Goal: Task Accomplishment & Management: Complete application form

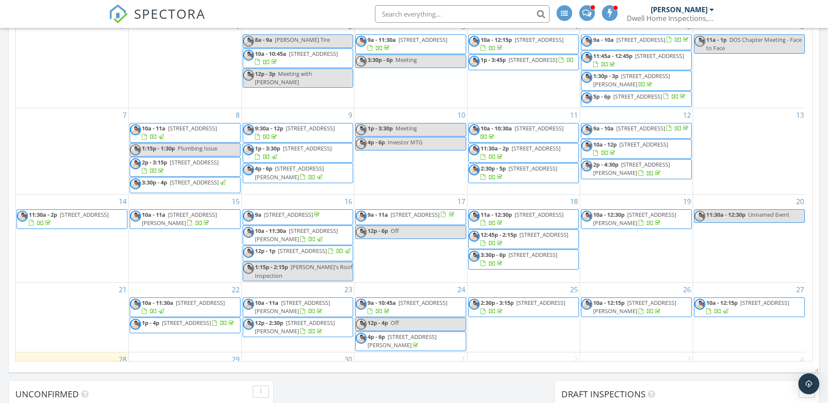
scroll to position [437, 0]
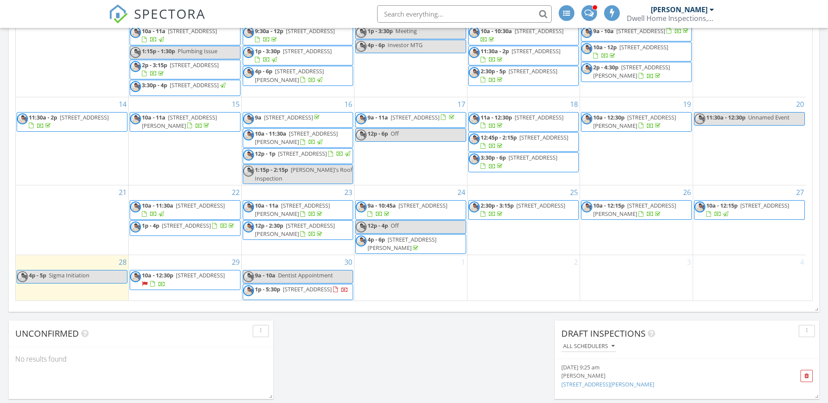
scroll to position [589, 0]
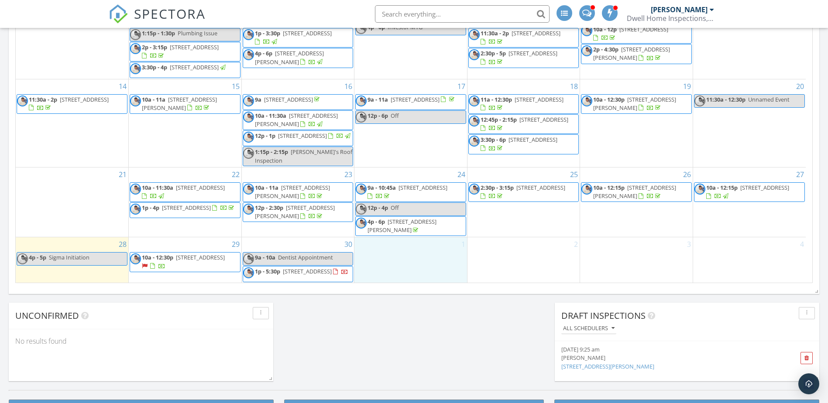
click at [377, 258] on div "1" at bounding box center [410, 259] width 113 height 45
click at [419, 221] on link "Inspection" at bounding box center [410, 221] width 45 height 14
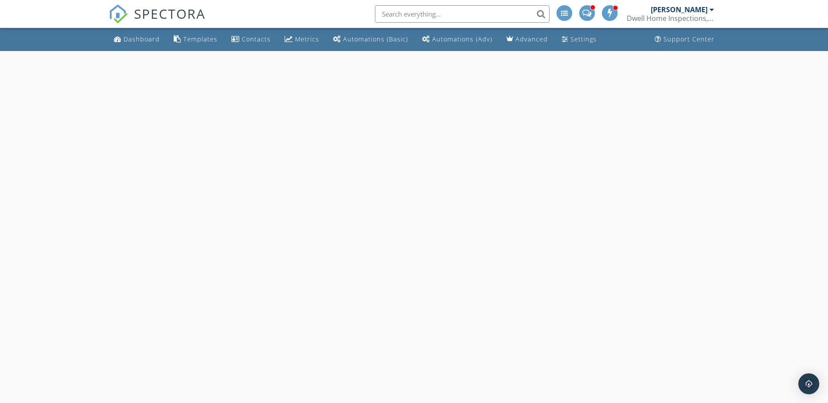
select select "9"
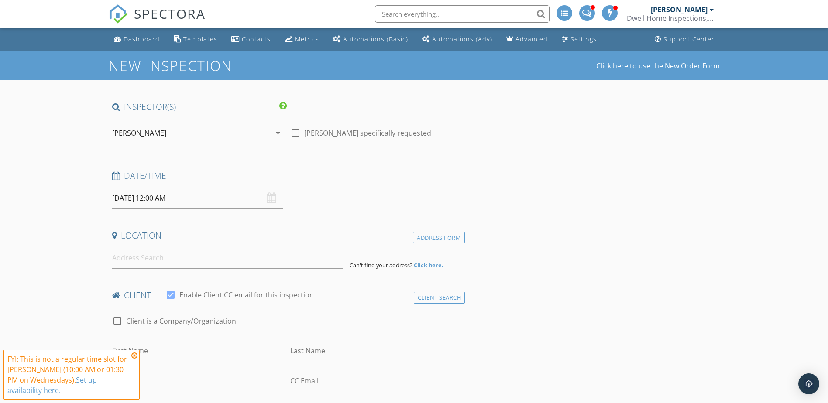
click at [158, 197] on input "[DATE] 12:00 AM" at bounding box center [197, 198] width 171 height 21
type input "11"
type input "[DATE] 11:00 PM"
click at [162, 351] on span at bounding box center [163, 351] width 6 height 9
type input "10"
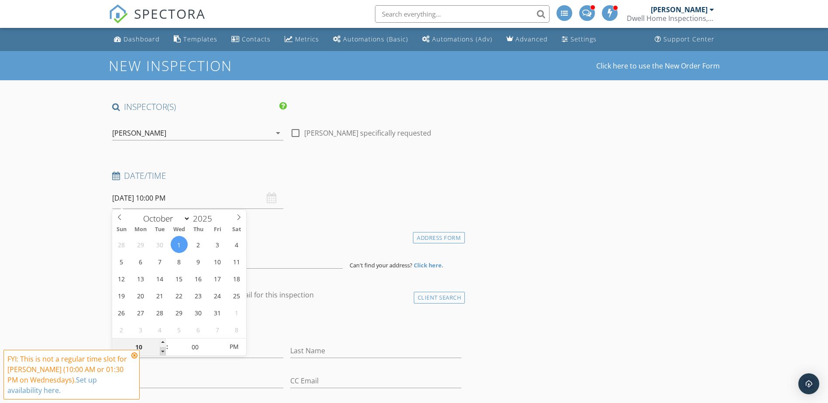
click at [162, 351] on span at bounding box center [163, 351] width 6 height 9
type input "10/01/2025 10:00 AM"
drag, startPoint x: 162, startPoint y: 351, endPoint x: 236, endPoint y: 349, distance: 73.3
click at [236, 349] on span "PM" at bounding box center [234, 346] width 24 height 17
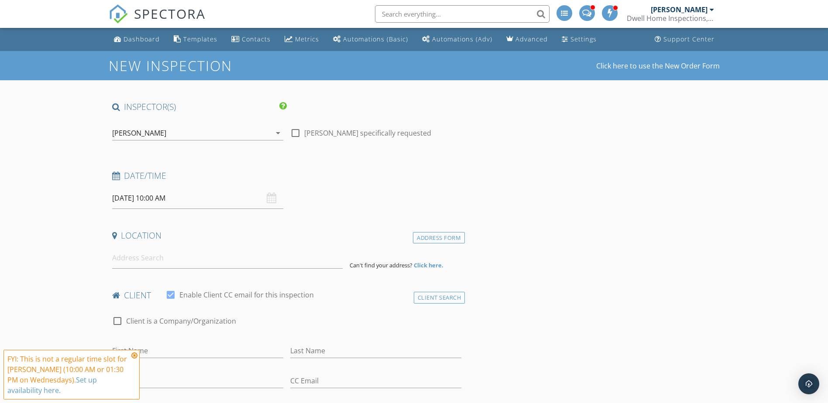
click at [168, 198] on input "10/01/2025 10:00 AM" at bounding box center [197, 198] width 171 height 21
type input "11"
type input "10/01/2025 11:00 AM"
click at [163, 342] on span at bounding box center [163, 343] width 6 height 9
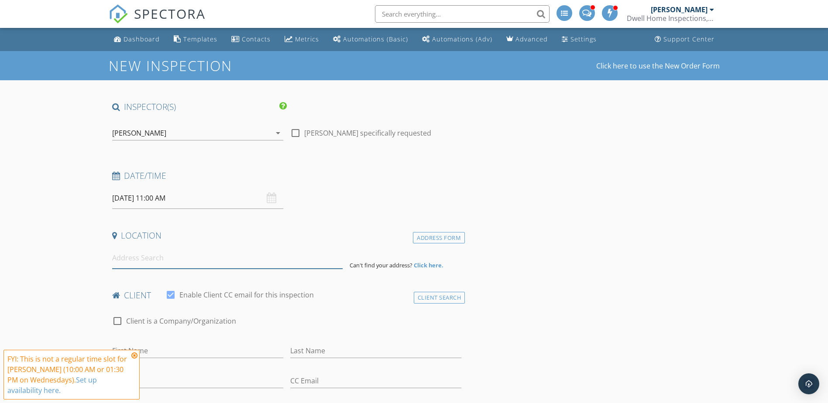
click at [132, 260] on input at bounding box center [227, 257] width 230 height 21
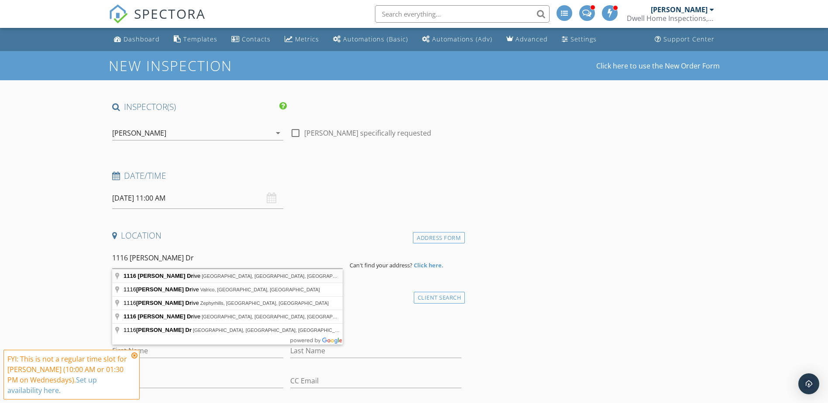
type input "1116 Danny Drive, Sarasota, FL, USA"
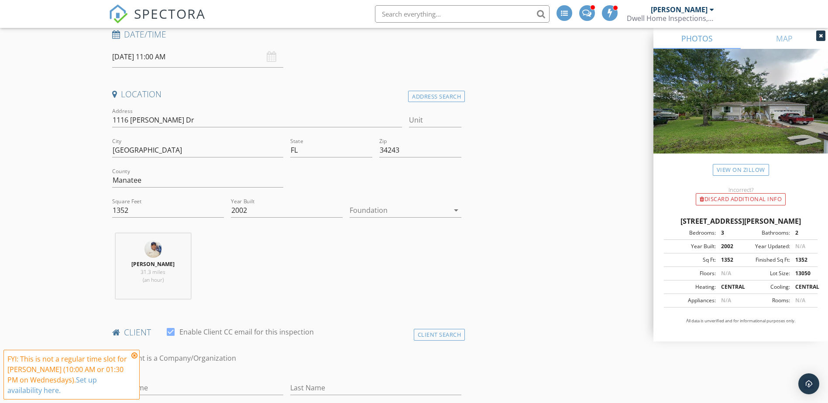
scroll to position [142, 0]
click at [824, 33] on div at bounding box center [820, 36] width 9 height 10
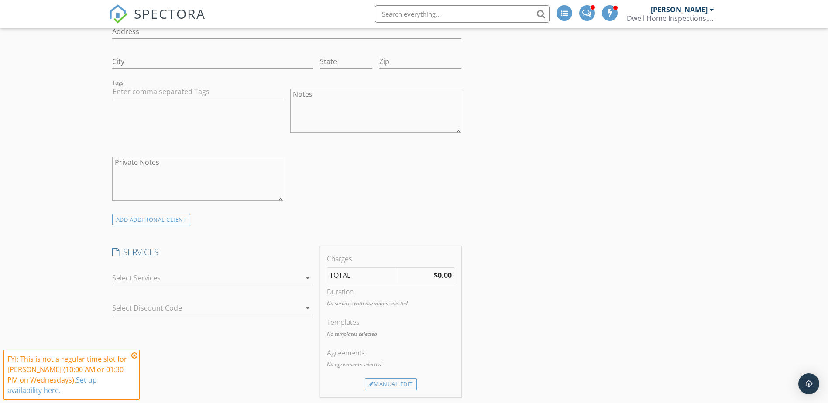
scroll to position [742, 0]
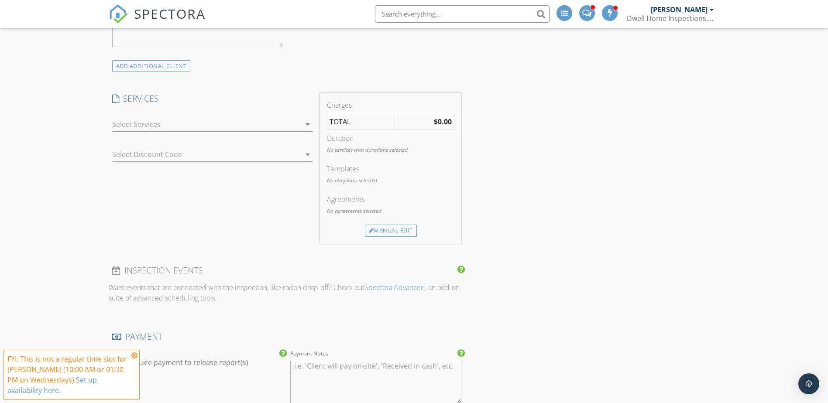
click at [146, 125] on div at bounding box center [206, 124] width 188 height 14
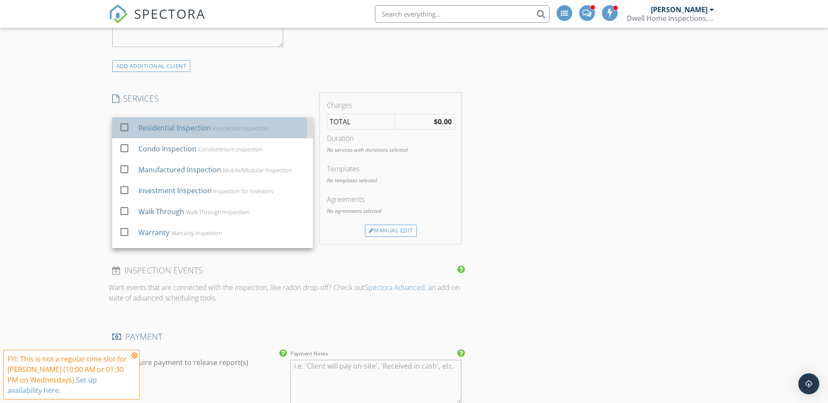
click at [137, 130] on div "check_box_outline_blank Residential Inspection Residential Inspection" at bounding box center [212, 128] width 187 height 20
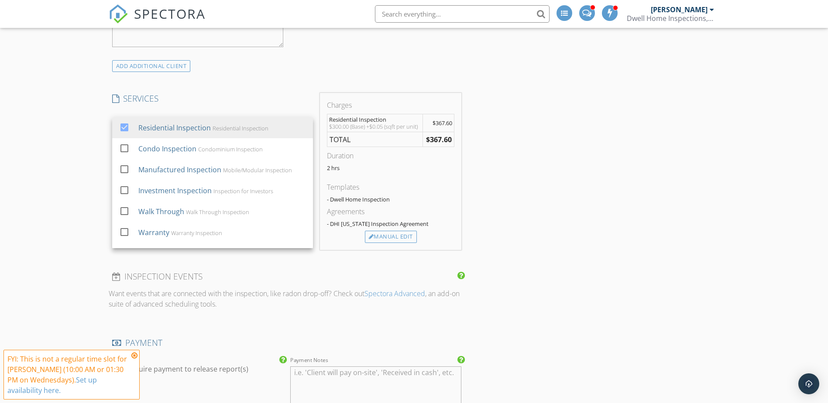
click at [77, 142] on div "New Inspection Click here to use the New Order Form INSPECTOR(S) check_box Kevi…" at bounding box center [414, 187] width 828 height 1757
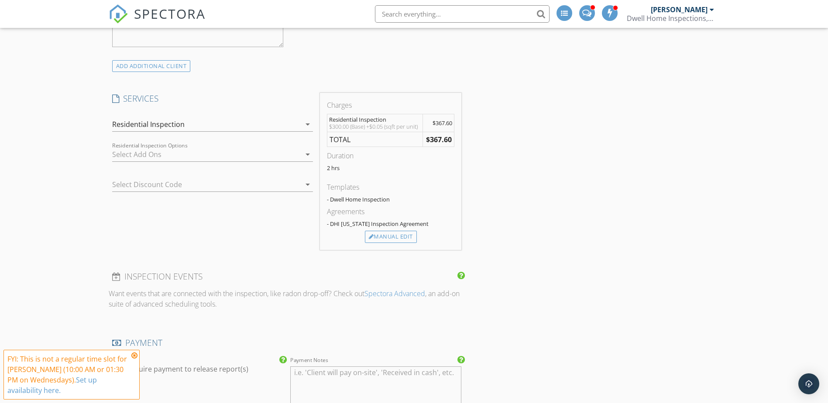
click at [124, 158] on div at bounding box center [206, 154] width 188 height 14
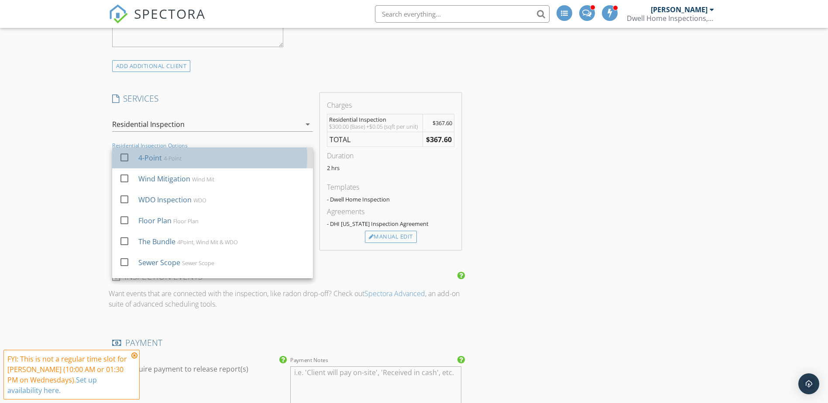
click at [127, 163] on div at bounding box center [126, 165] width 14 height 5
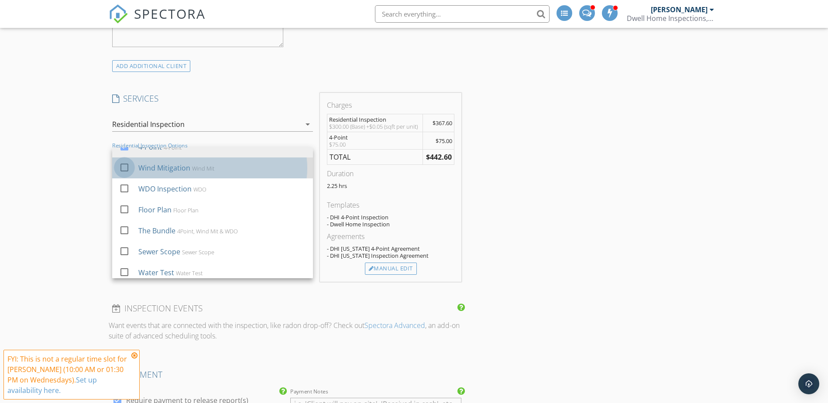
click at [123, 171] on div at bounding box center [124, 167] width 15 height 15
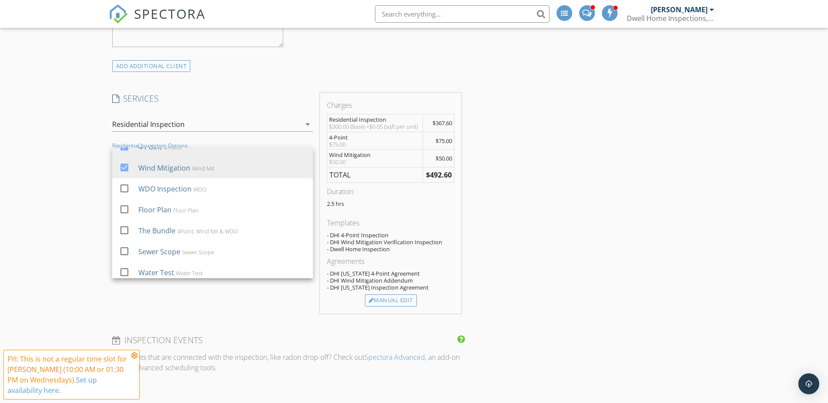
click at [79, 179] on div "New Inspection Click here to use the New Order Form INSPECTOR(S) check_box Kevi…" at bounding box center [414, 219] width 828 height 1820
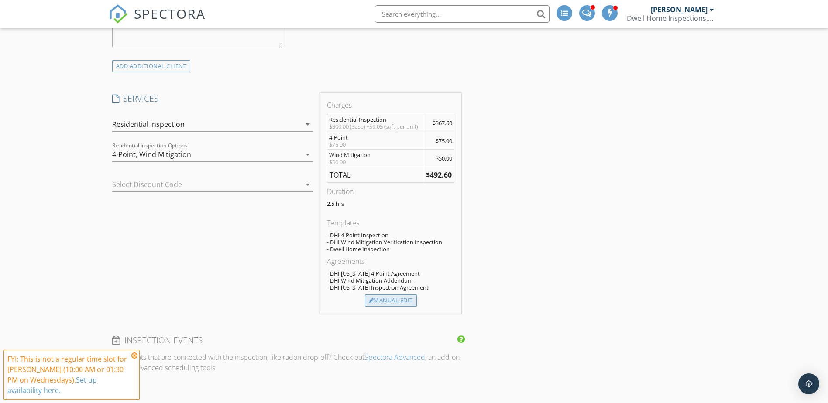
click at [415, 305] on div "Manual Edit" at bounding box center [391, 301] width 52 height 12
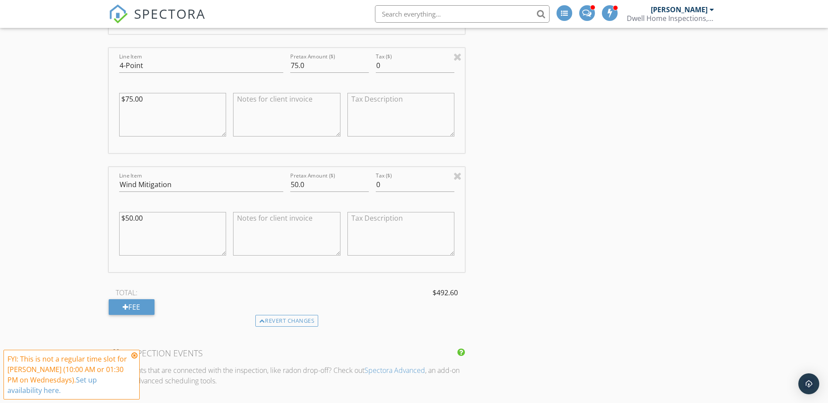
scroll to position [1167, 0]
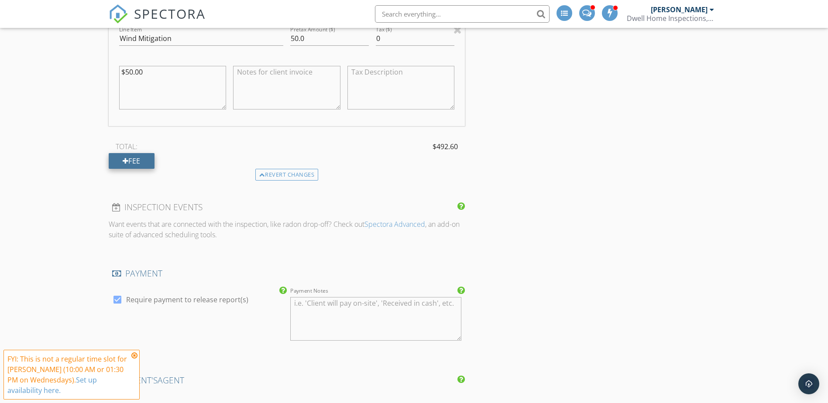
scroll to position [1178, 0]
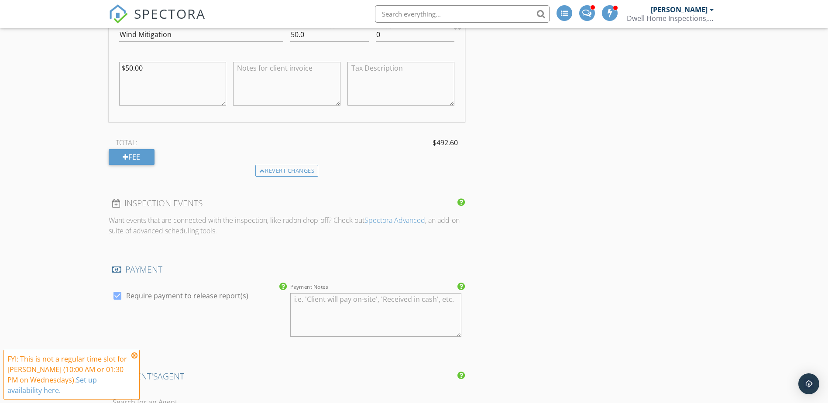
click at [130, 166] on div "Revert changes" at bounding box center [287, 171] width 356 height 12
click at [130, 160] on div "Fee" at bounding box center [132, 157] width 46 height 16
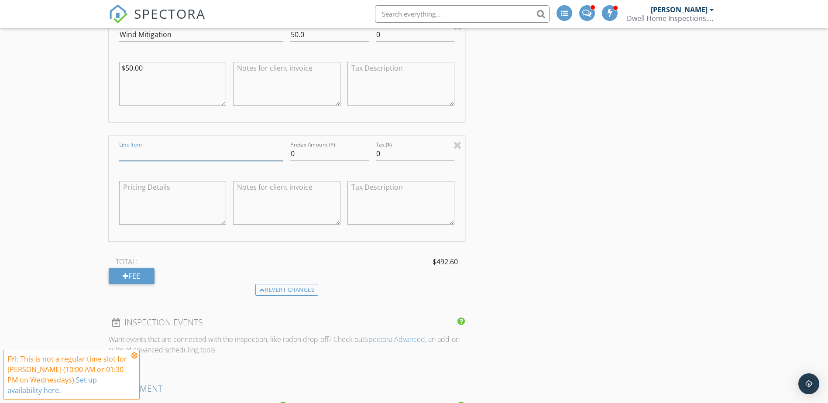
click at [133, 149] on input "Line Item" at bounding box center [201, 154] width 164 height 14
type input "Discount"
click at [301, 150] on input "0" at bounding box center [329, 154] width 79 height 14
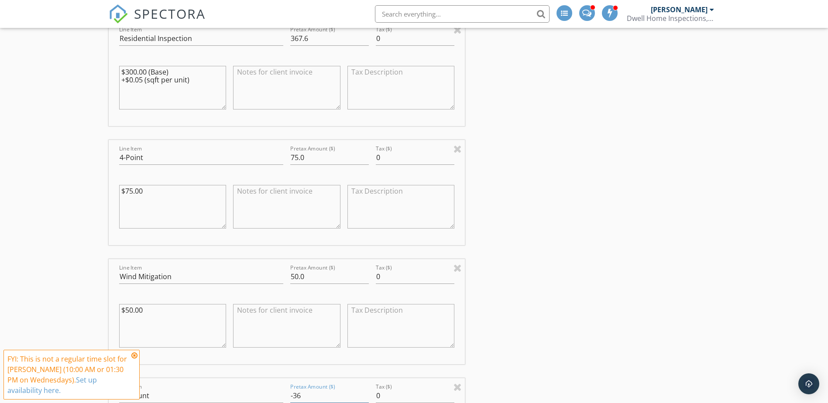
scroll to position [1091, 0]
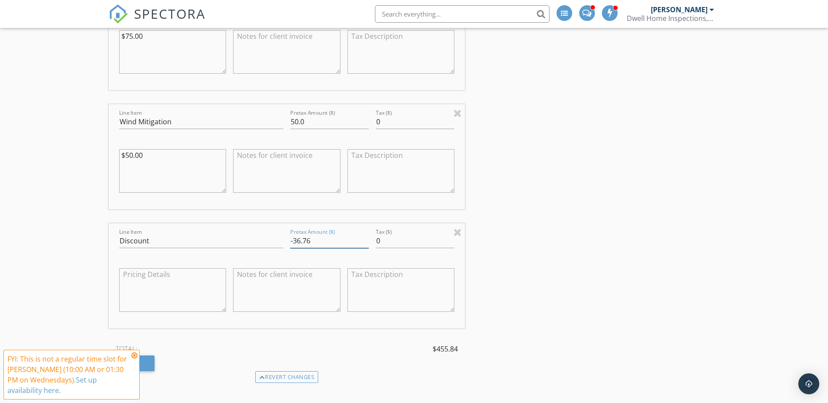
type input "-36.76"
click at [603, 237] on div "INSPECTOR(S) check_box Kevin Morton PRIMARY Kevin Morton arrow_drop_down check_…" at bounding box center [414, 94] width 611 height 2168
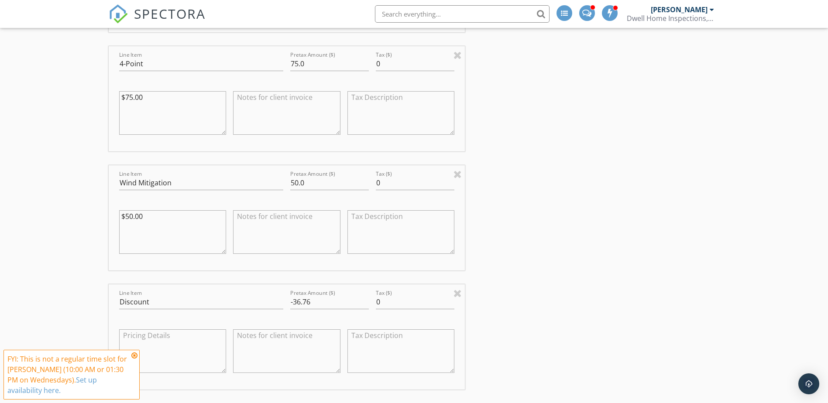
scroll to position [1036, 0]
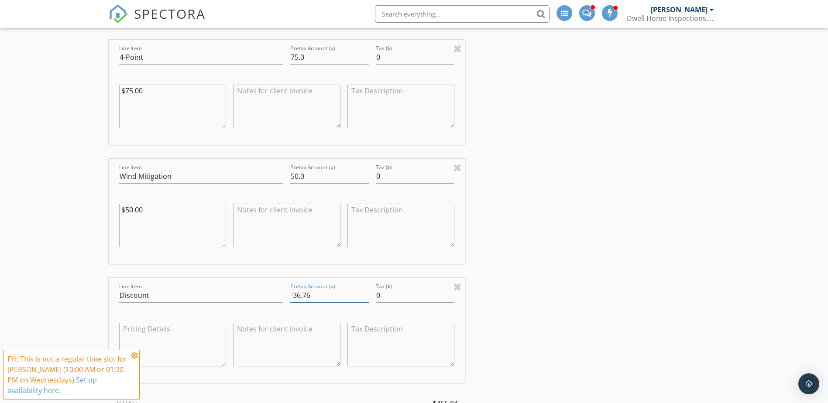
drag, startPoint x: 317, startPoint y: 297, endPoint x: 284, endPoint y: 295, distance: 32.8
click at [284, 295] on div "Line Item Discount Pretax Amount ($) -36.76 Tax ($) 0" at bounding box center [287, 330] width 356 height 105
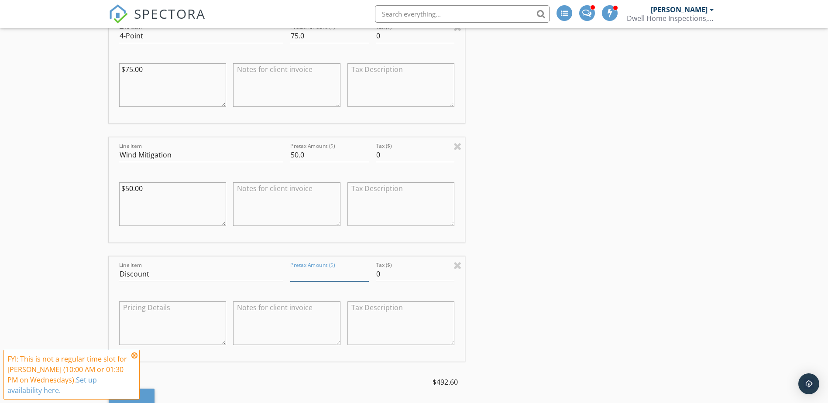
scroll to position [1069, 0]
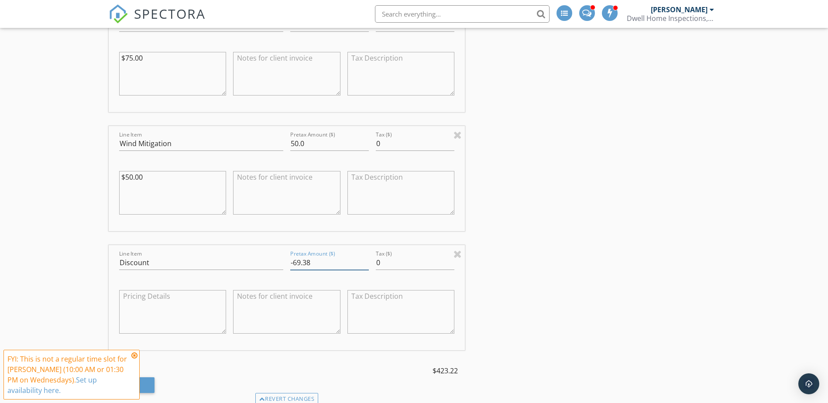
type input "-69.38"
click at [706, 166] on div "INSPECTOR(S) check_box Kevin Morton PRIMARY Kevin Morton arrow_drop_down check_…" at bounding box center [414, 116] width 611 height 2168
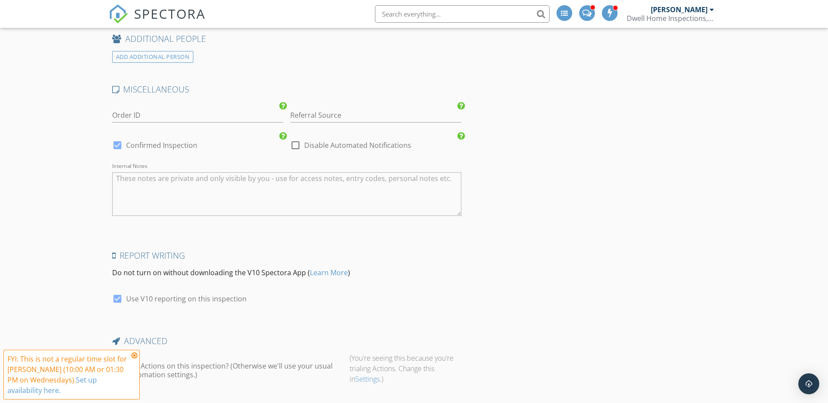
scroll to position [1843, 0]
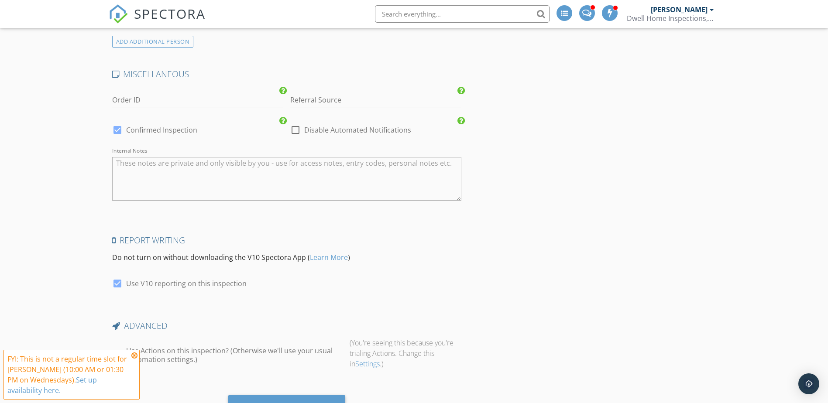
click at [297, 127] on div at bounding box center [295, 130] width 15 height 15
checkbox input "true"
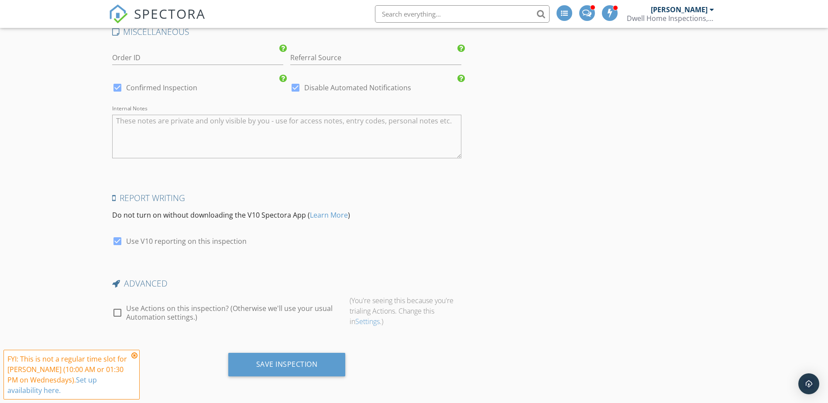
scroll to position [1887, 0]
click at [120, 86] on div at bounding box center [117, 86] width 15 height 15
checkbox input "false"
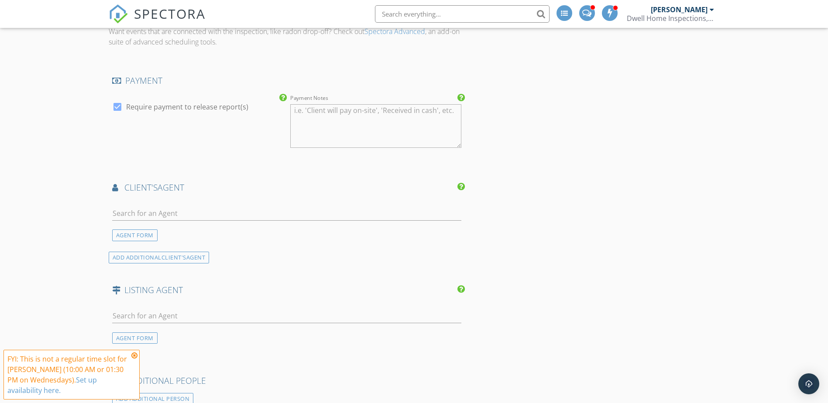
scroll to position [1461, 0]
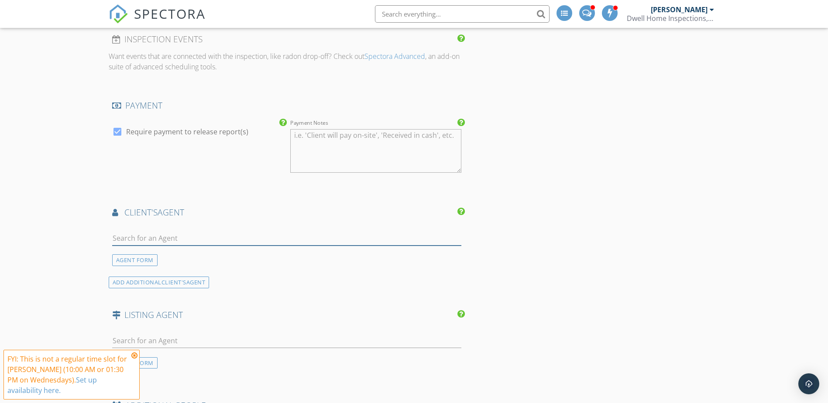
click at [167, 242] on input "text" at bounding box center [286, 238] width 349 height 14
type input "h"
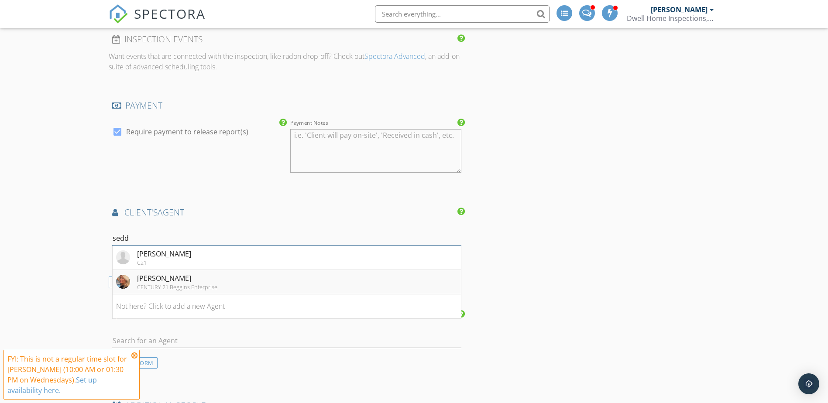
type input "sedd"
click at [252, 283] on li "Heidi Seddon CENTURY 21 Beggins Enterprise" at bounding box center [287, 282] width 349 height 24
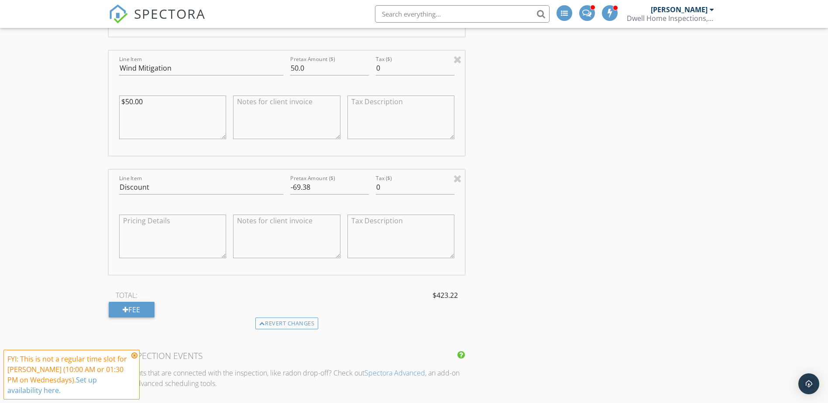
scroll to position [1142, 0]
